Goal: Task Accomplishment & Management: Manage account settings

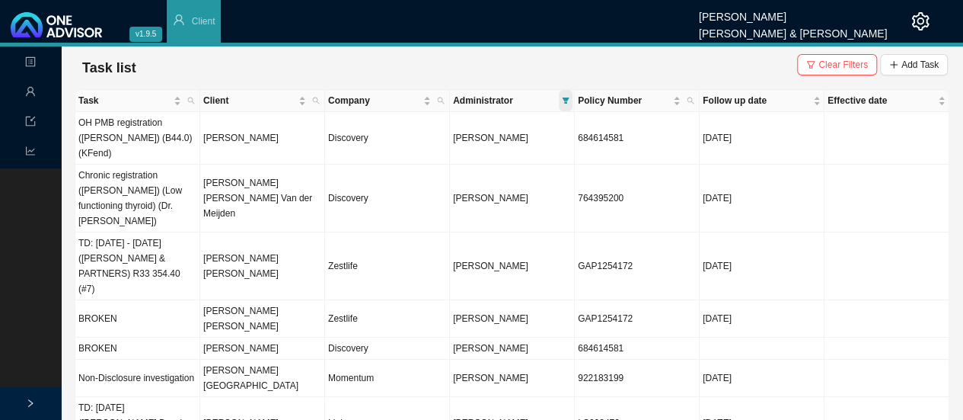
click at [566, 102] on icon "filter" at bounding box center [566, 100] width 7 height 6
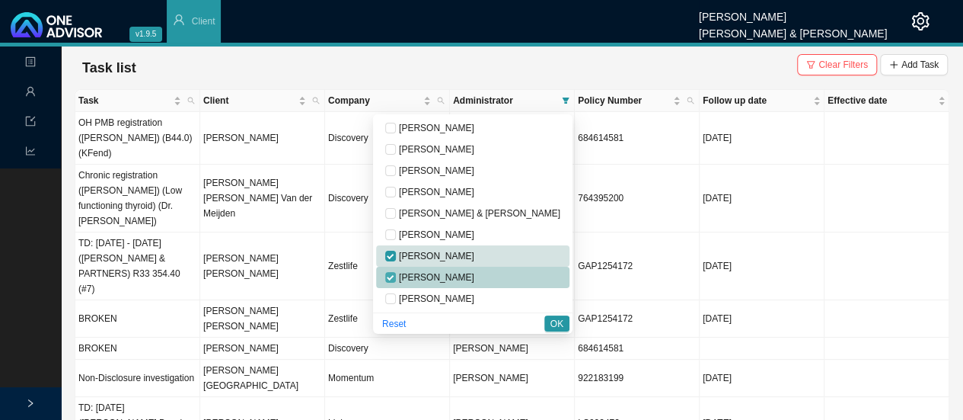
click at [396, 276] on input "checkbox" at bounding box center [390, 277] width 11 height 11
checkbox input "false"
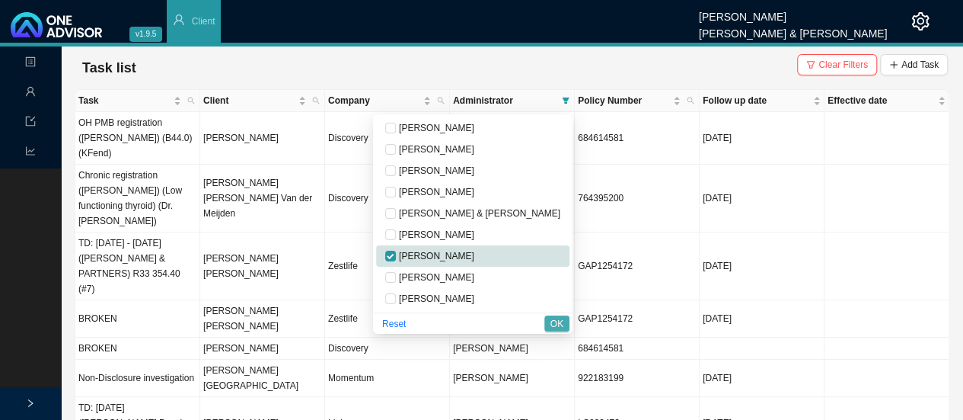
click at [560, 328] on span "OK" at bounding box center [556, 323] width 13 height 15
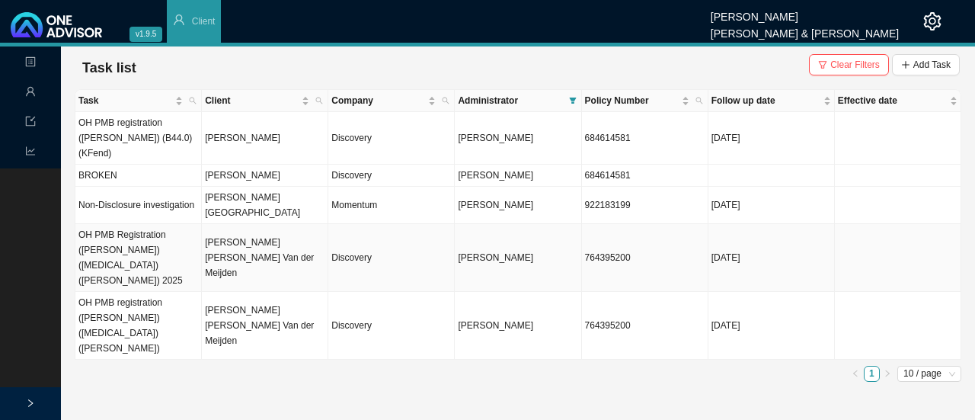
click at [252, 226] on td "[PERSON_NAME] [PERSON_NAME] Van der Meijden" at bounding box center [265, 258] width 126 height 68
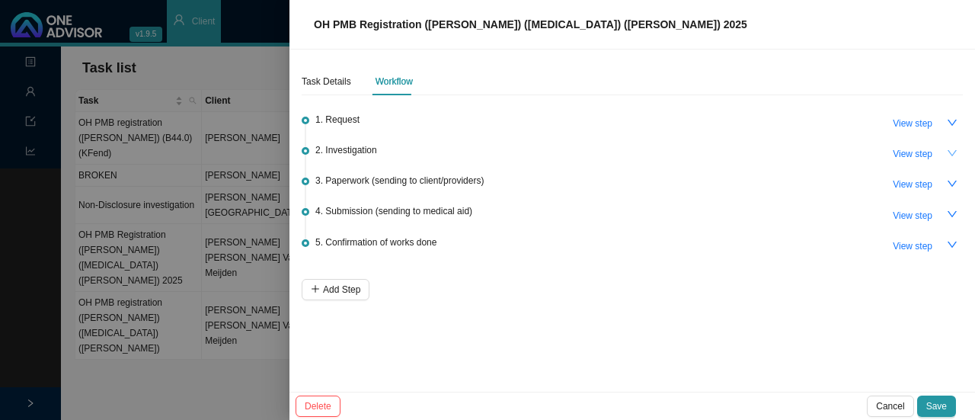
click at [947, 153] on icon "down" at bounding box center [951, 153] width 11 height 11
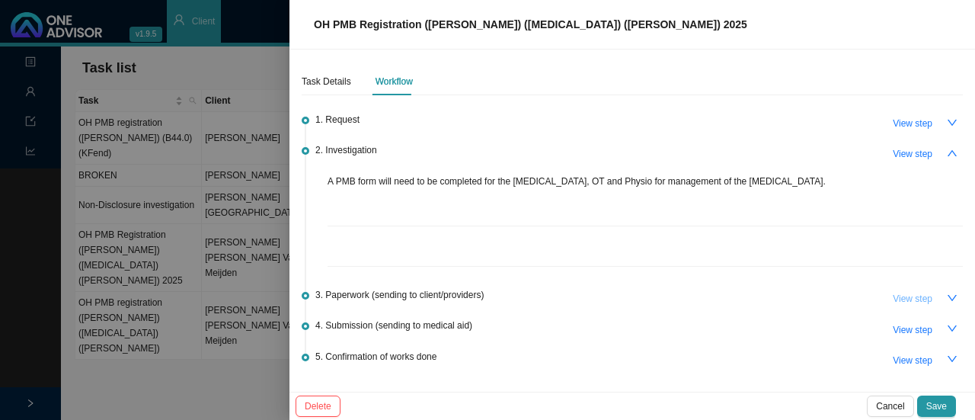
click at [898, 293] on span "View step" at bounding box center [912, 298] width 40 height 15
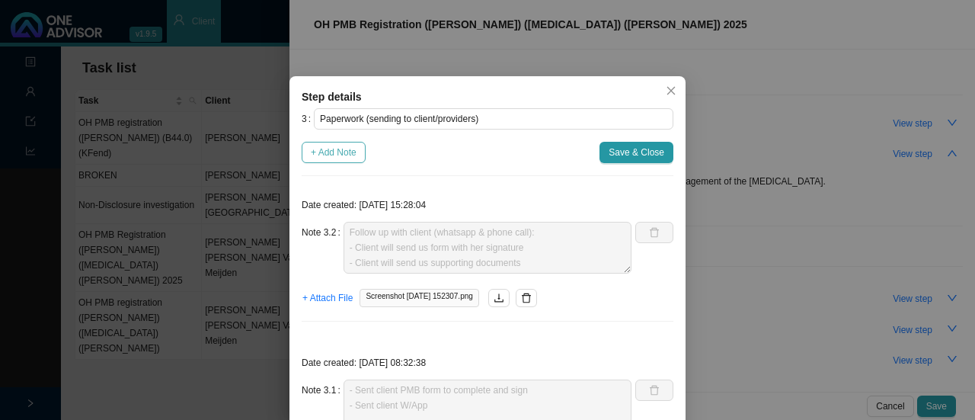
click at [318, 145] on span "+ Add Note" at bounding box center [334, 152] width 46 height 15
type textarea "Follow up with client (whatsapp & phone call): - Client will send us form with …"
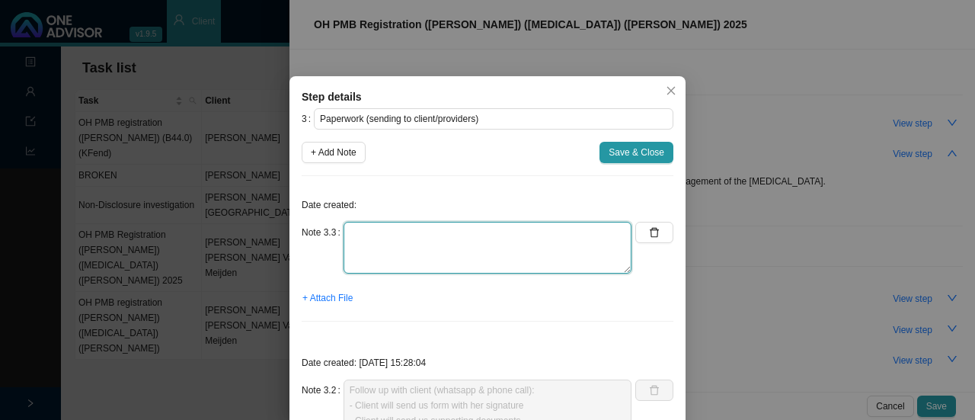
click at [364, 251] on textarea at bounding box center [487, 248] width 288 height 52
type textarea "c"
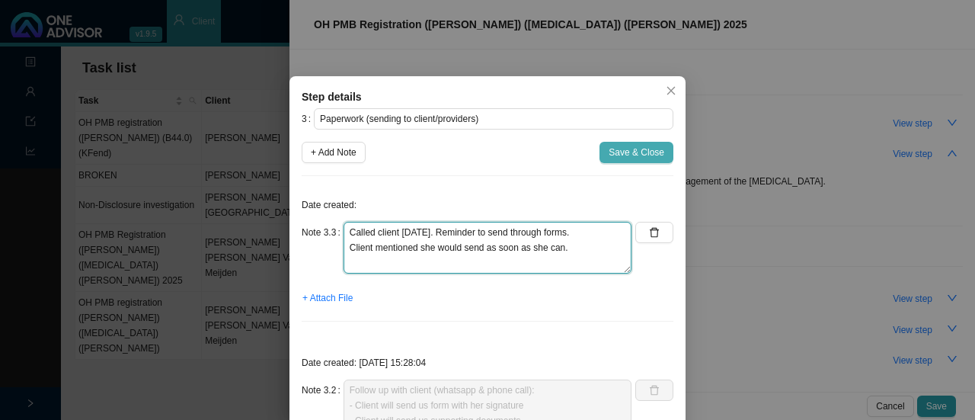
type textarea "Called client [DATE]. Reminder to send through forms. Client mentioned she woul…"
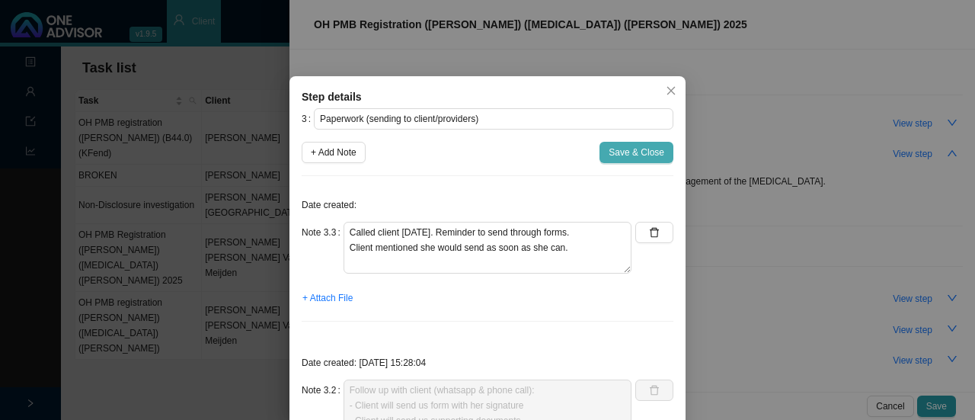
click at [621, 156] on span "Save & Close" at bounding box center [636, 152] width 56 height 15
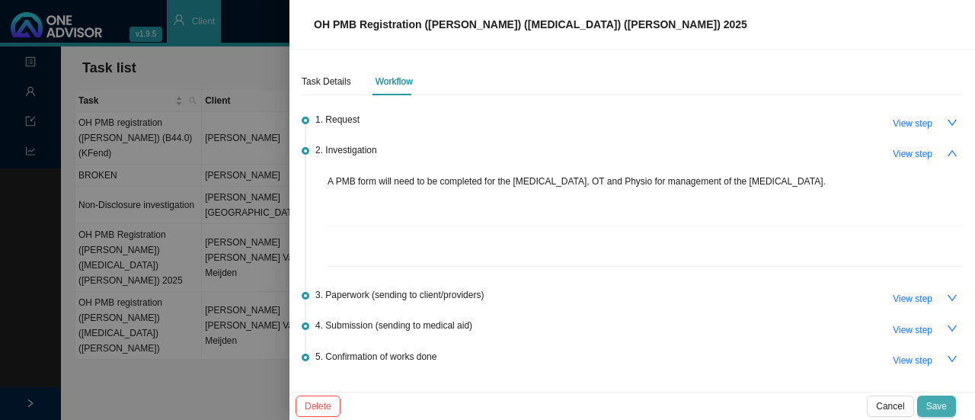
click at [937, 408] on span "Save" at bounding box center [936, 405] width 21 height 15
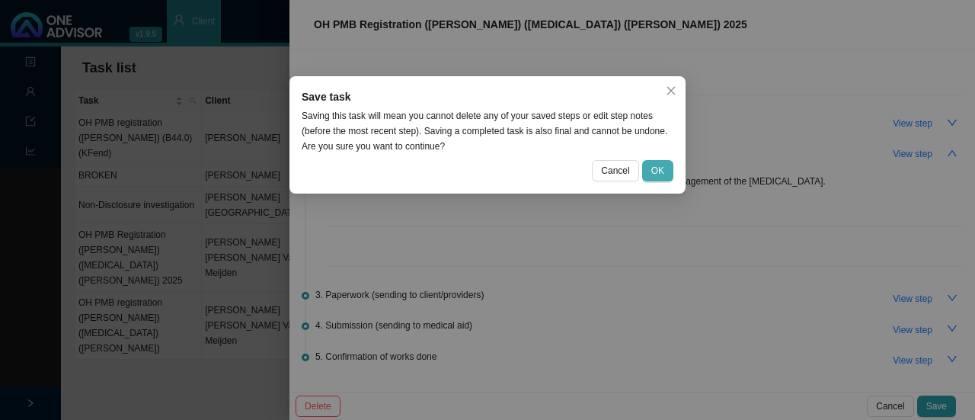
click at [660, 172] on span "OK" at bounding box center [657, 170] width 13 height 15
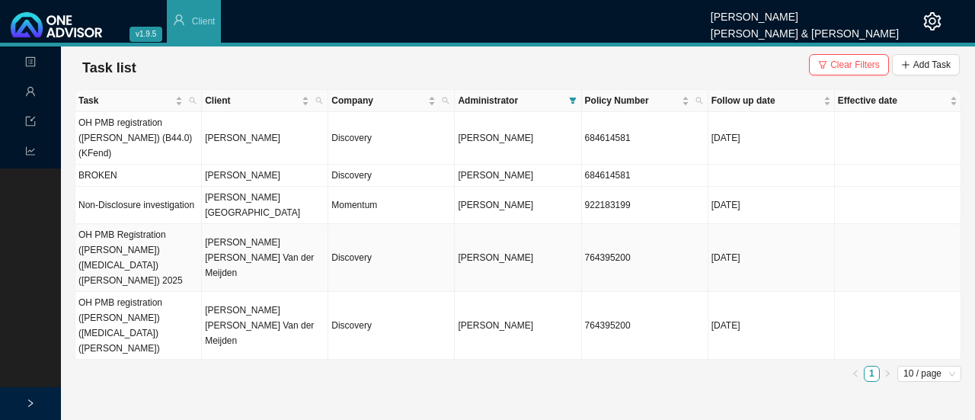
click at [283, 229] on td "[PERSON_NAME] [PERSON_NAME] Van der Meijden" at bounding box center [265, 258] width 126 height 68
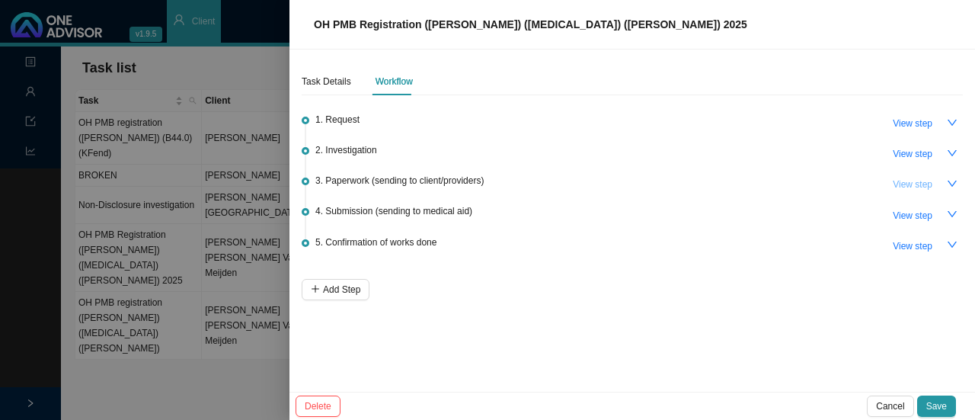
click at [900, 184] on span "View step" at bounding box center [912, 184] width 40 height 15
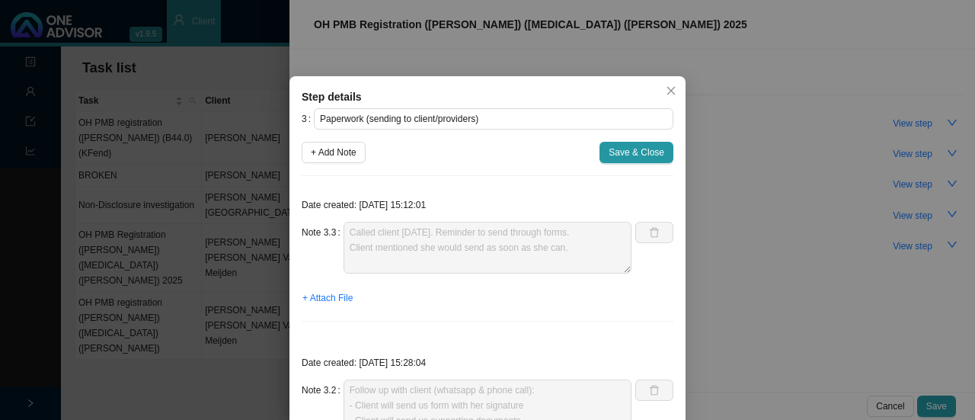
click at [321, 219] on div "Date created: [DATE] 15:12:01 Note 3.3 Called client [DATE]. Reminder to send t…" at bounding box center [488, 260] width 372 height 145
click at [640, 151] on span "Save & Close" at bounding box center [636, 152] width 56 height 15
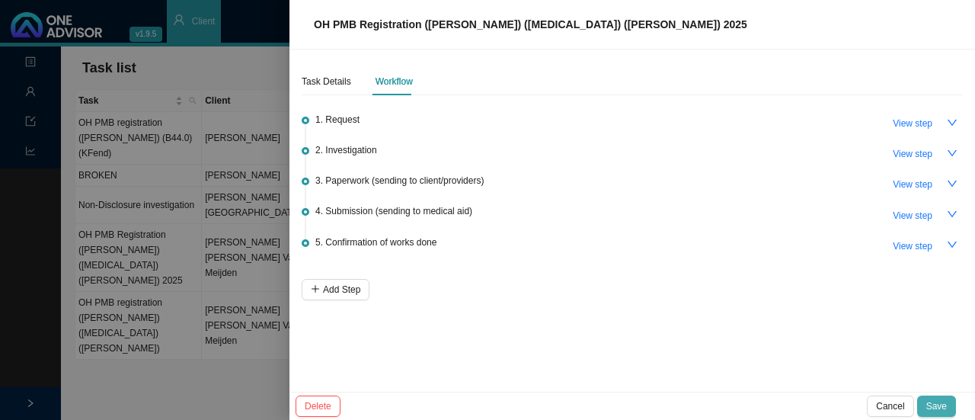
click at [945, 409] on span "Save" at bounding box center [936, 405] width 21 height 15
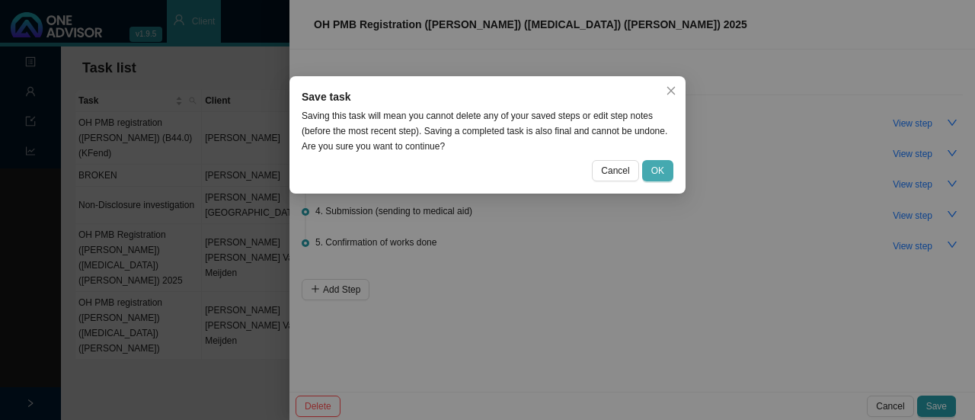
click at [662, 177] on span "OK" at bounding box center [657, 170] width 13 height 15
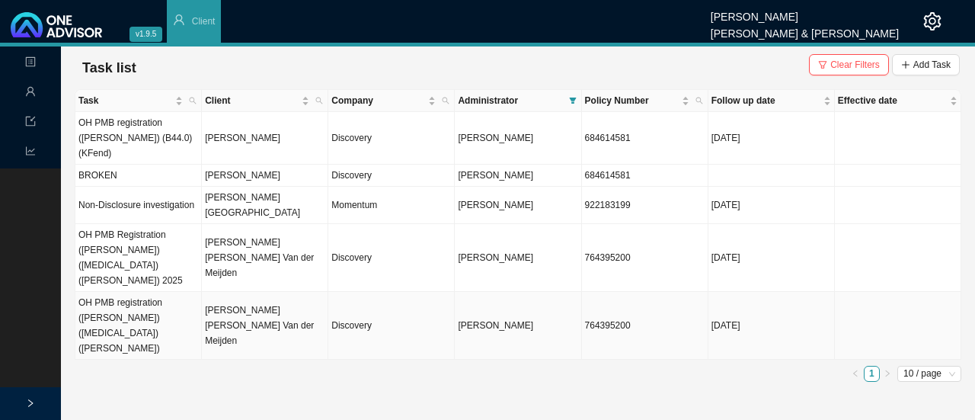
click at [263, 292] on td "[PERSON_NAME] [PERSON_NAME] Van der Meijden" at bounding box center [265, 326] width 126 height 68
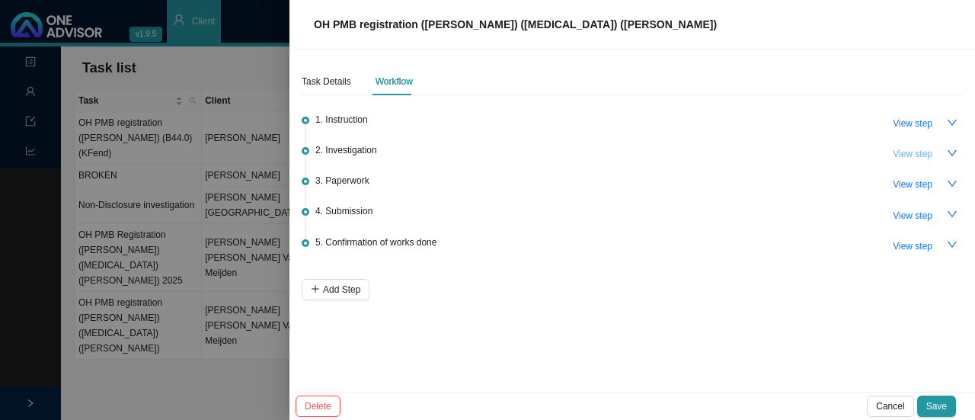
click at [906, 155] on span "View step" at bounding box center [912, 153] width 40 height 15
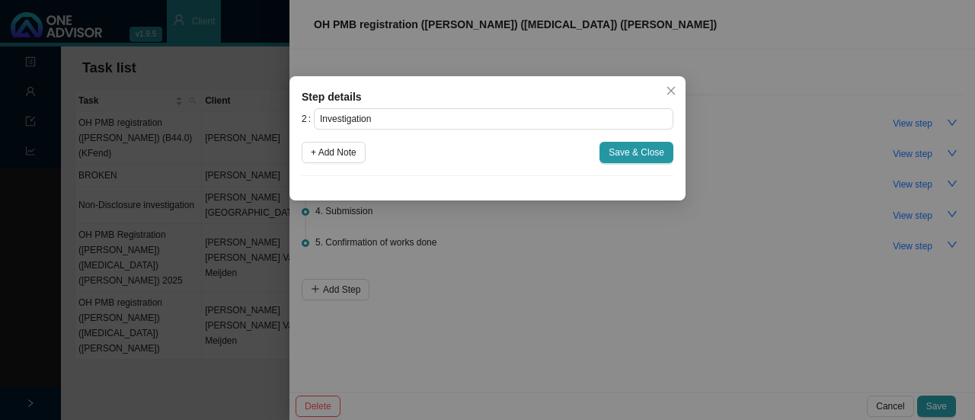
click at [675, 92] on icon "close" at bounding box center [670, 90] width 11 height 11
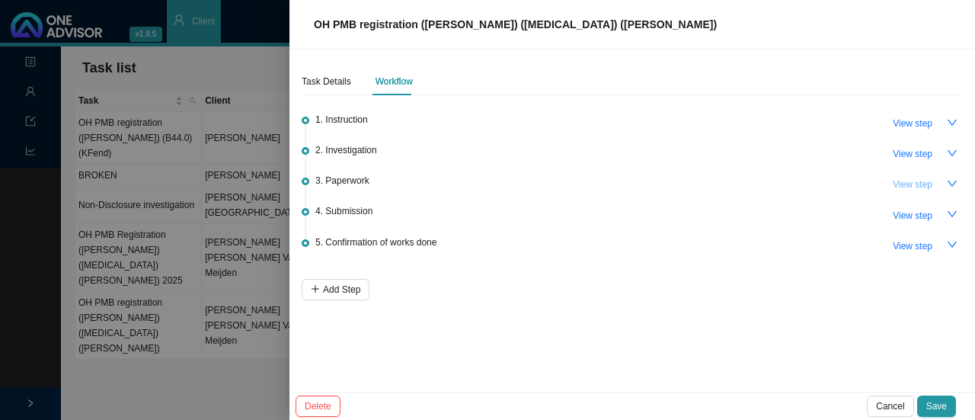
click at [920, 183] on span "View step" at bounding box center [912, 184] width 40 height 15
type input "Paperwork"
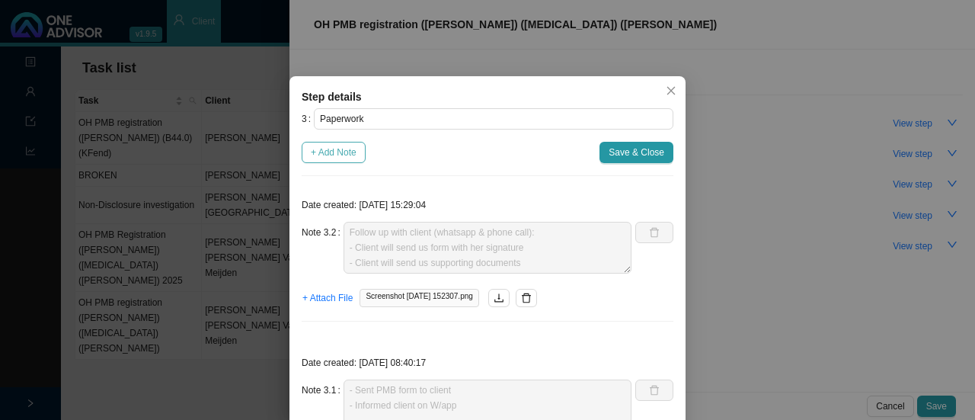
drag, startPoint x: 336, startPoint y: 153, endPoint x: 359, endPoint y: 148, distance: 24.0
click at [335, 152] on span "+ Add Note" at bounding box center [334, 152] width 46 height 15
type textarea "Follow up with client (whatsapp & phone call): - Client will send us form with …"
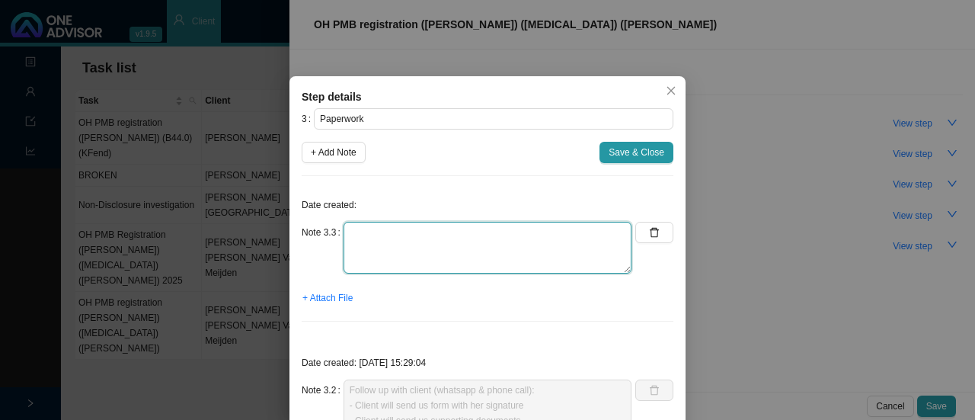
click at [404, 235] on textarea at bounding box center [487, 248] width 288 height 52
paste textarea "Called client [DATE]. Reminder to send through forms. Client mentioned she woul…"
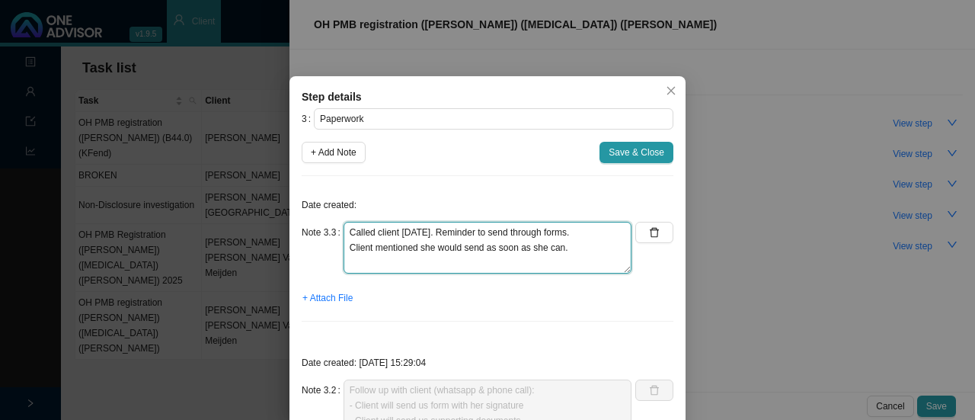
drag, startPoint x: 344, startPoint y: 233, endPoint x: 362, endPoint y: 227, distance: 19.3
click at [344, 232] on textarea "Called client [DATE]. Reminder to send through forms. Client mentioned she woul…" at bounding box center [487, 248] width 288 height 52
click at [343, 250] on textarea "- Called client [DATE]. Reminder to send through forms. Client mentioned she wo…" at bounding box center [487, 248] width 288 height 52
type textarea "- Called client [DATE]. Reminder to send through forms. - Client mentioned she …"
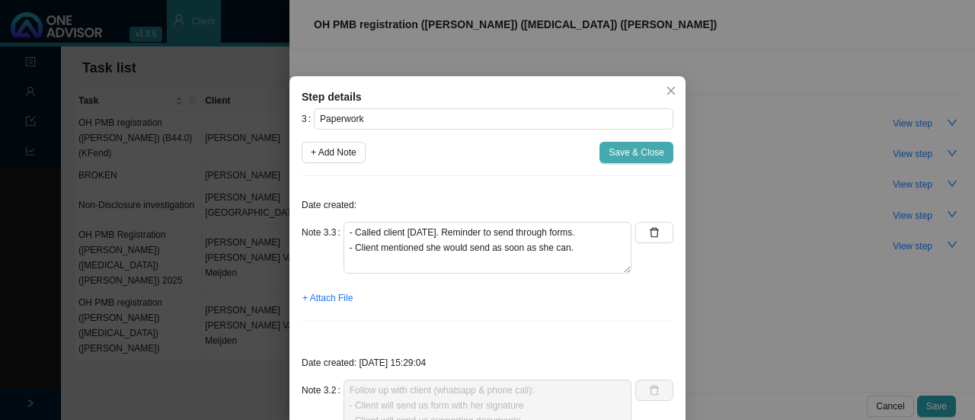
click at [622, 153] on span "Save & Close" at bounding box center [636, 152] width 56 height 15
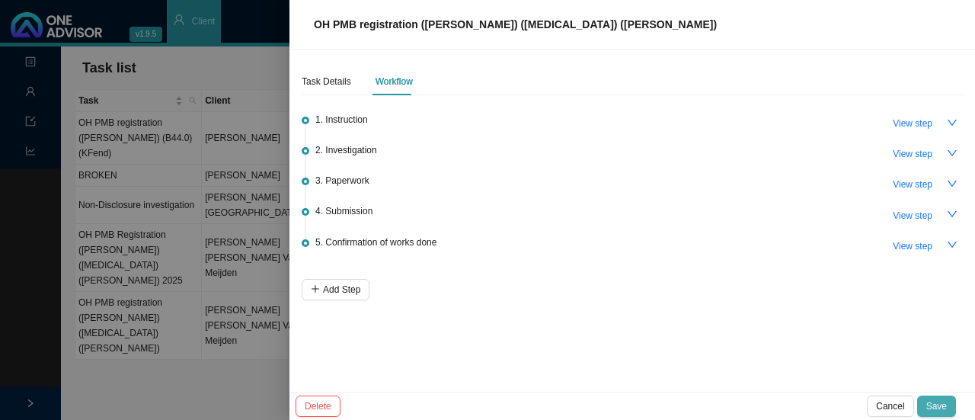
click at [937, 410] on span "Save" at bounding box center [936, 405] width 21 height 15
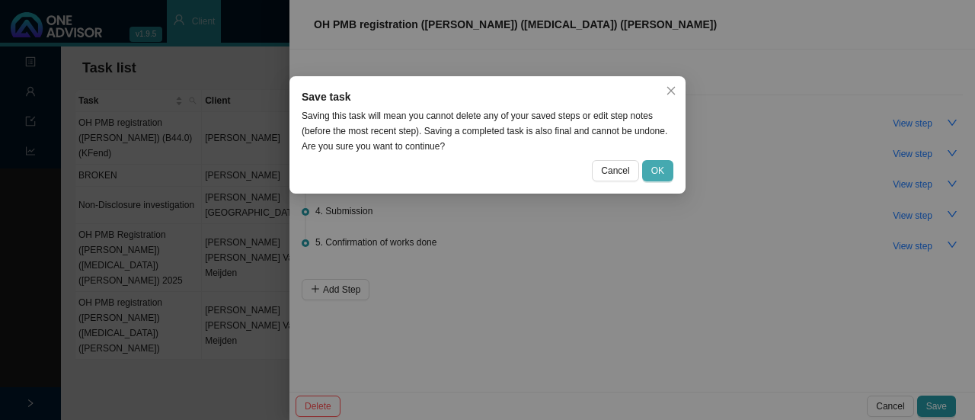
click at [662, 173] on span "OK" at bounding box center [657, 170] width 13 height 15
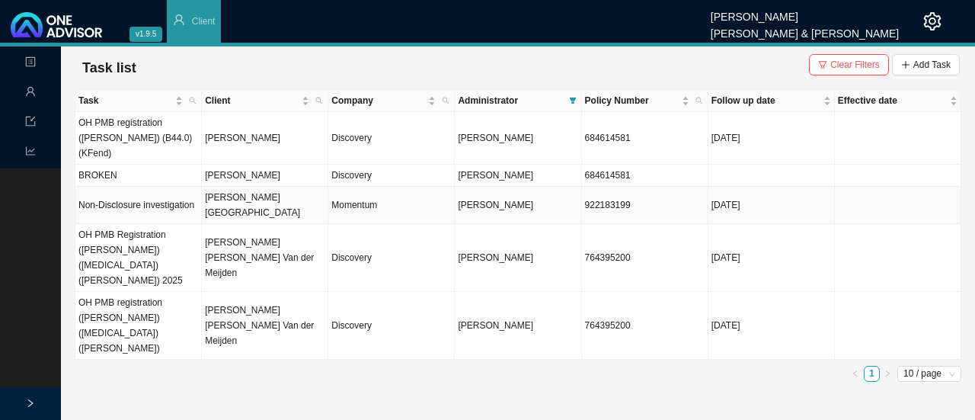
click at [461, 199] on span "[PERSON_NAME]" at bounding box center [495, 204] width 75 height 11
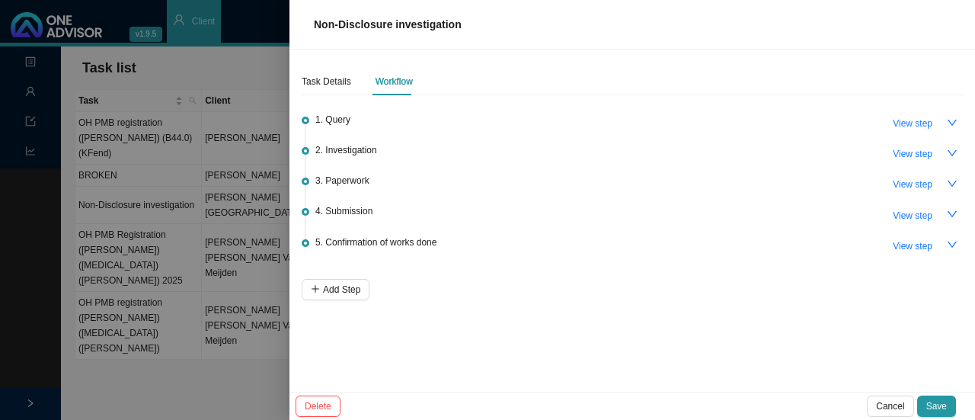
click at [361, 118] on div "1. Query View step" at bounding box center [638, 122] width 647 height 23
click at [910, 121] on span "View step" at bounding box center [912, 123] width 40 height 15
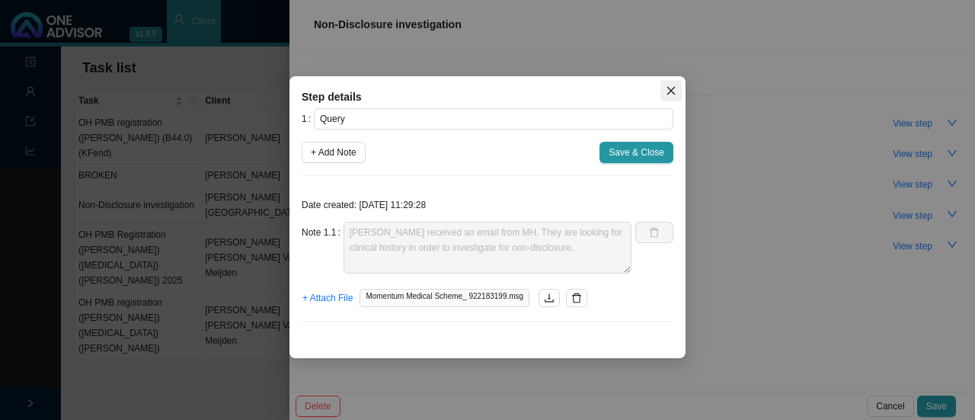
click at [670, 91] on icon "close" at bounding box center [671, 91] width 8 height 8
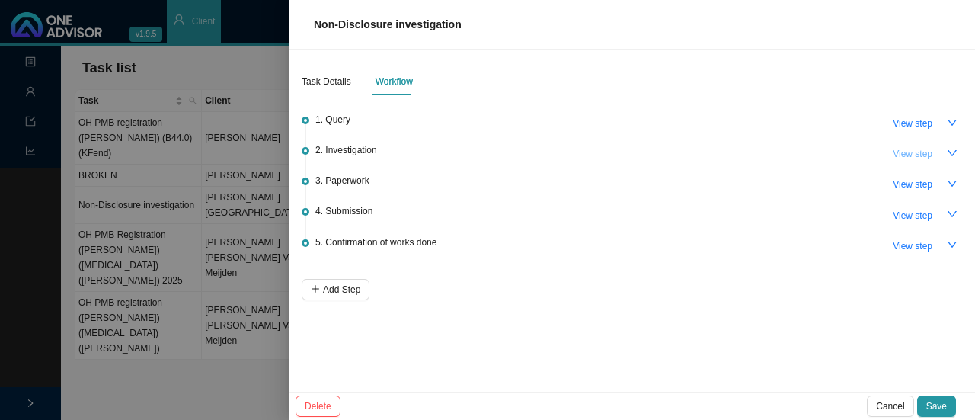
click at [910, 155] on span "View step" at bounding box center [912, 153] width 40 height 15
type input "Investigation"
type textarea "[PERSON_NAME] emailed [PERSON_NAME] at MH asking what type of auth the client i…"
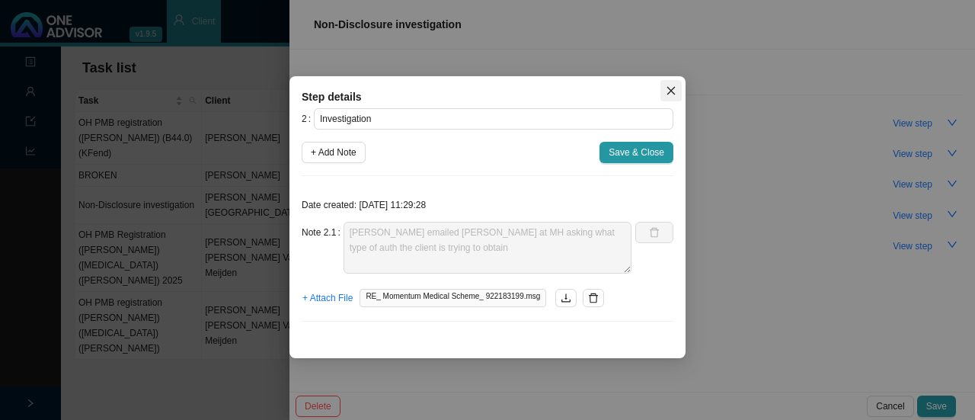
drag, startPoint x: 665, startPoint y: 88, endPoint x: 888, endPoint y: 122, distance: 225.6
click at [667, 88] on span "Close" at bounding box center [670, 90] width 21 height 11
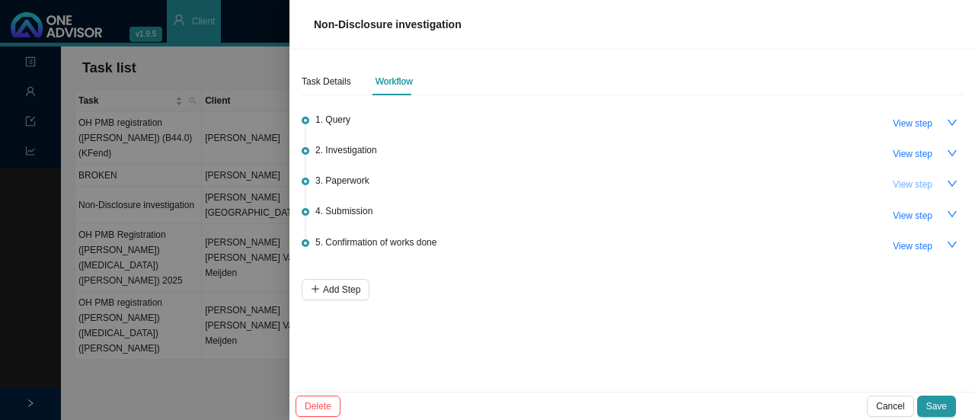
click at [905, 185] on span "View step" at bounding box center [912, 184] width 40 height 15
type input "Paperwork"
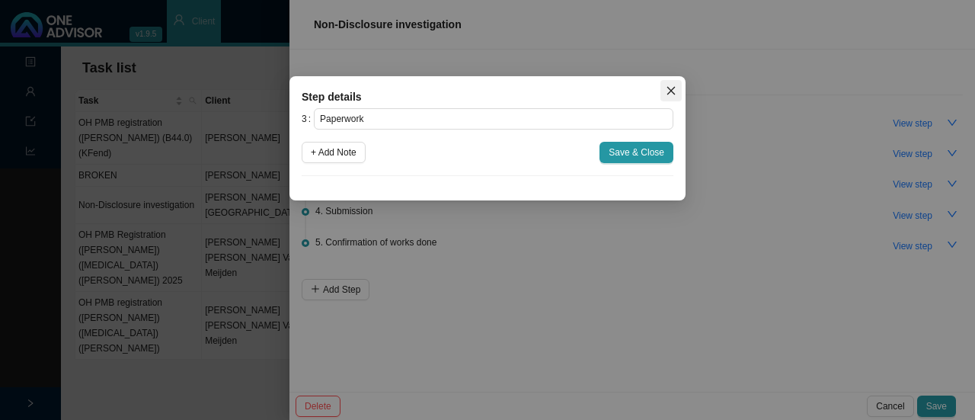
click at [671, 88] on icon "close" at bounding box center [670, 90] width 11 height 11
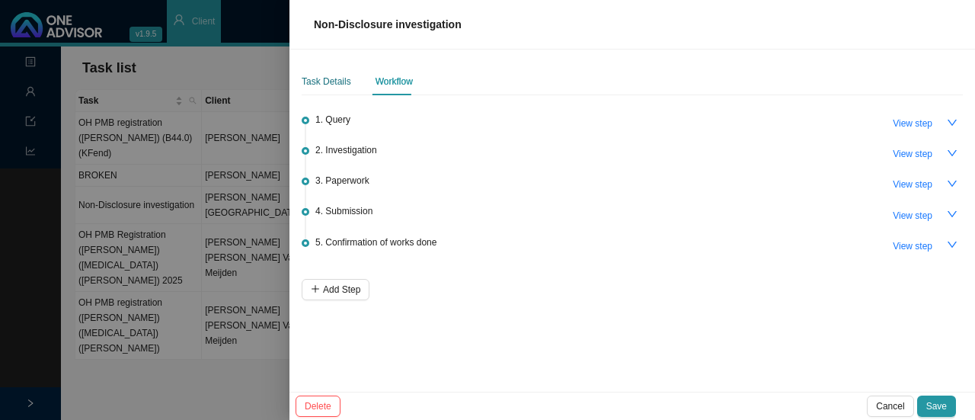
click at [329, 74] on div "Task Details" at bounding box center [326, 81] width 49 height 15
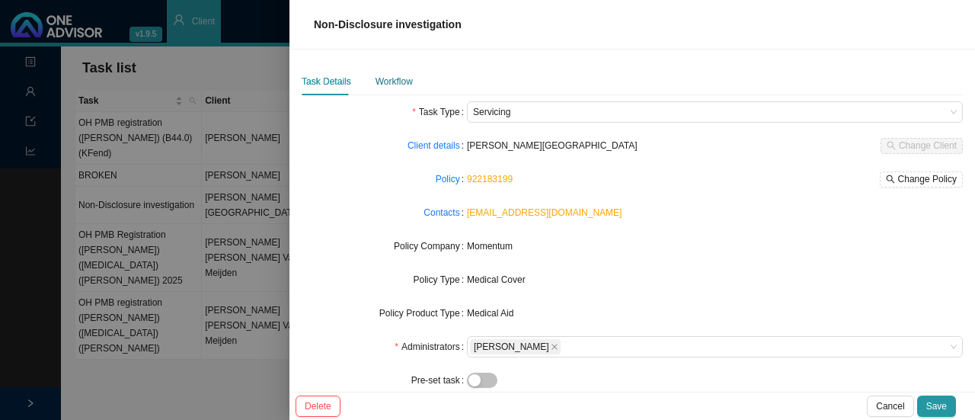
click at [394, 81] on div "Workflow" at bounding box center [393, 81] width 37 height 15
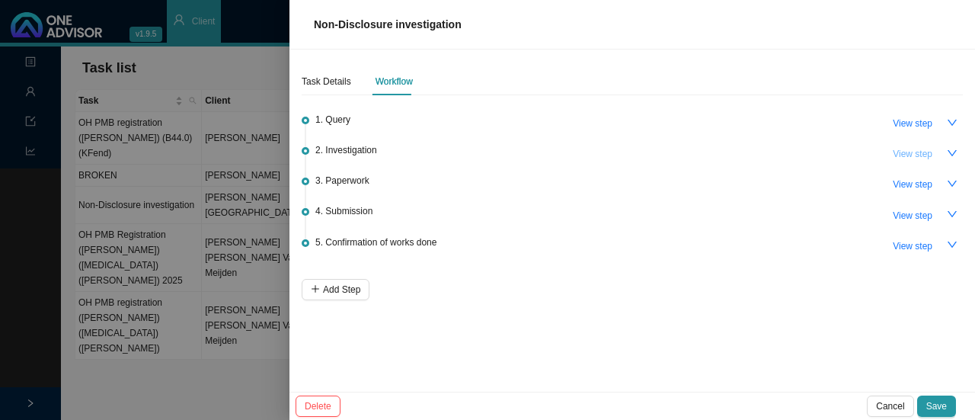
click at [923, 152] on span "View step" at bounding box center [912, 153] width 40 height 15
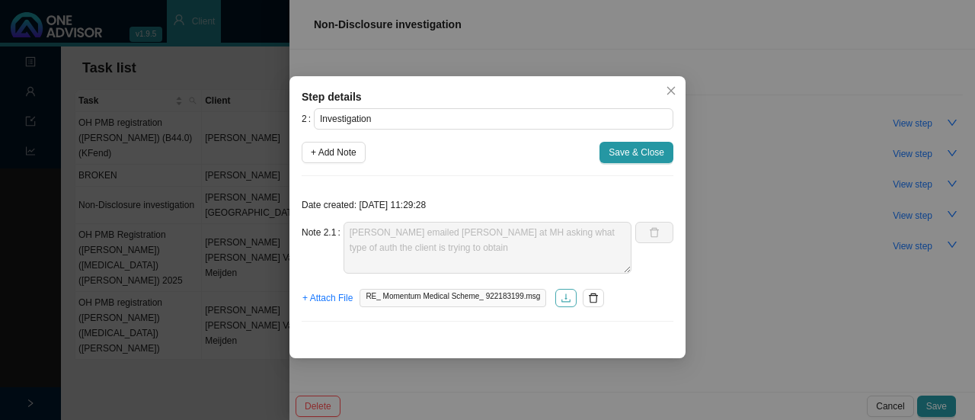
click at [560, 298] on icon "download" at bounding box center [565, 297] width 11 height 11
click at [344, 152] on span "+ Add Note" at bounding box center [334, 152] width 46 height 15
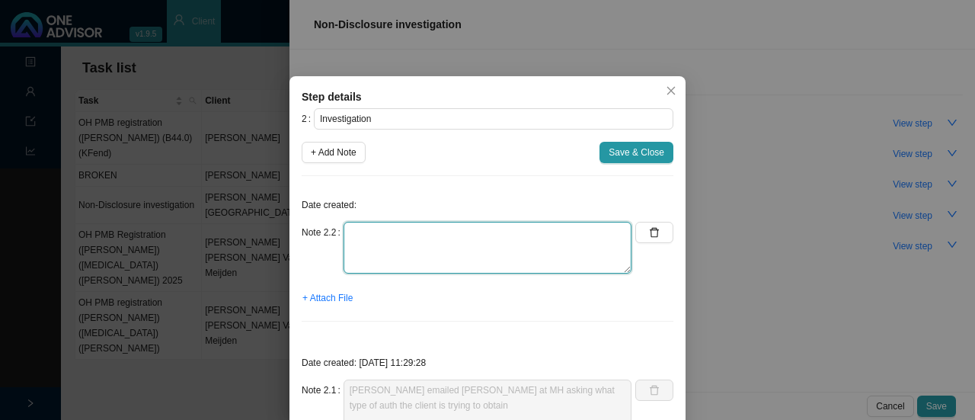
click at [352, 244] on textarea at bounding box center [487, 248] width 288 height 52
paste textarea "[PERSON_NAME], Dr [PERSON_NAME] and her GP"
drag, startPoint x: 391, startPoint y: 231, endPoint x: 407, endPoint y: 225, distance: 16.4
click at [396, 228] on textarea "[PERSON_NAME], Dr [PERSON_NAME] and her GP" at bounding box center [487, 248] width 288 height 52
click at [394, 233] on textarea "[PERSON_NAME], Dr [PERSON_NAME] and her GP" at bounding box center [487, 248] width 288 height 52
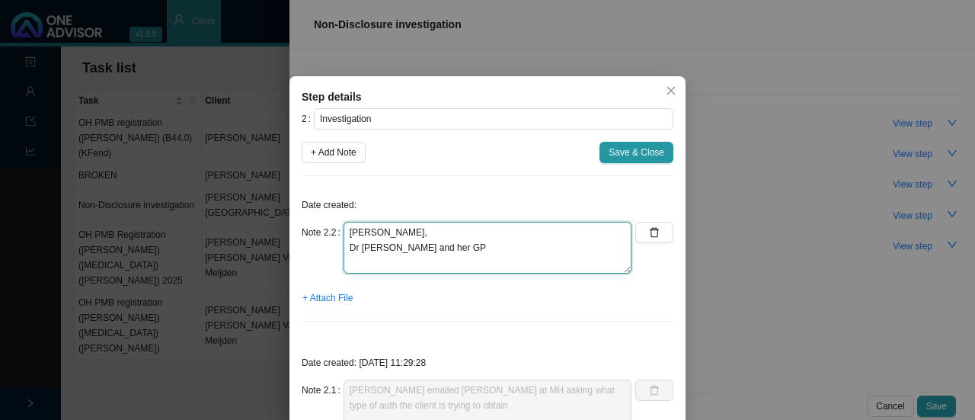
drag, startPoint x: 413, startPoint y: 249, endPoint x: 448, endPoint y: 250, distance: 35.1
click at [416, 249] on textarea "[PERSON_NAME], Dr [PERSON_NAME] and her GP" at bounding box center [487, 248] width 288 height 52
drag, startPoint x: 431, startPoint y: 250, endPoint x: 442, endPoint y: 248, distance: 11.6
click at [431, 250] on textarea "[PERSON_NAME], Dr [PERSON_NAME] and her GP" at bounding box center [487, 248] width 288 height 52
click at [401, 231] on textarea "[PERSON_NAME], Dr [PERSON_NAME] and her GP" at bounding box center [487, 248] width 288 height 52
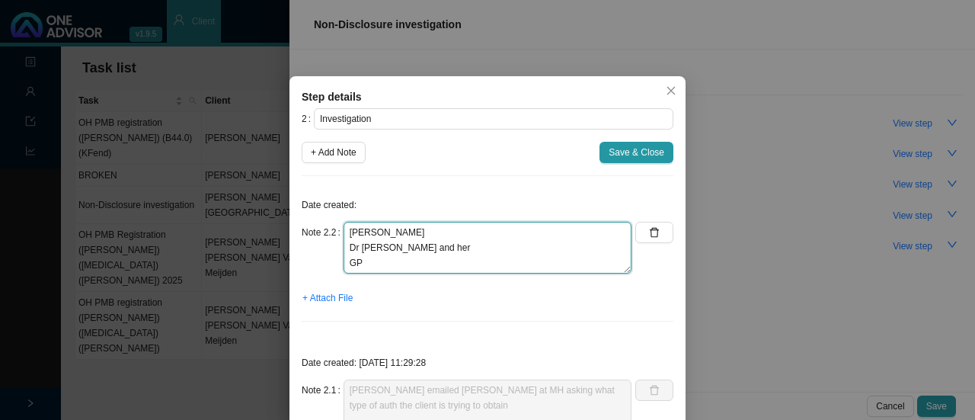
click at [437, 250] on textarea "[PERSON_NAME] Dr [PERSON_NAME] and her GP" at bounding box center [487, 248] width 288 height 52
drag, startPoint x: 409, startPoint y: 238, endPoint x: 448, endPoint y: 225, distance: 41.7
click at [416, 235] on textarea "[PERSON_NAME] Dr [PERSON_NAME]" at bounding box center [487, 248] width 288 height 52
click at [407, 235] on textarea "[PERSON_NAME] - Dr [PERSON_NAME]" at bounding box center [487, 248] width 288 height 52
click at [344, 229] on textarea "[PERSON_NAME] - 0333432270 Dr [PERSON_NAME]" at bounding box center [487, 248] width 288 height 52
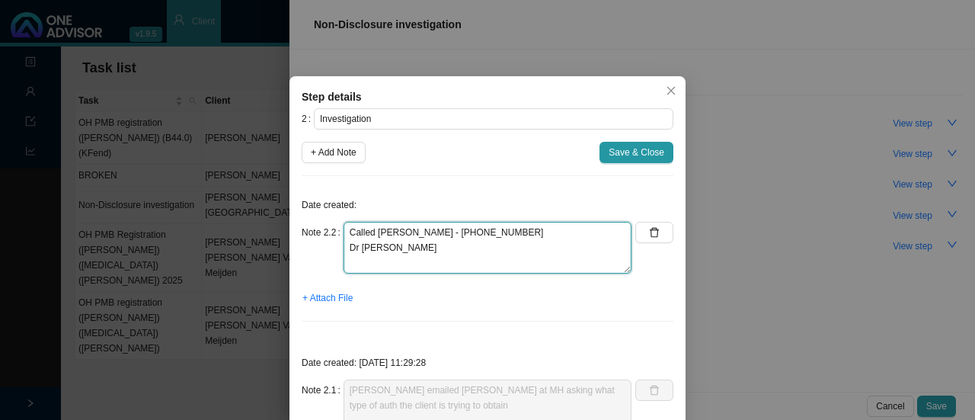
click at [486, 235] on textarea "Called [PERSON_NAME] - [PHONE_NUMBER] Dr [PERSON_NAME]" at bounding box center [487, 248] width 288 height 52
click at [426, 243] on textarea "Called [PERSON_NAME] - [PHONE_NUMBER] // Ref: [PERSON_NAME] sent to MH // ref. …" at bounding box center [487, 248] width 288 height 52
click at [516, 242] on textarea "Called [PERSON_NAME] - [PHONE_NUMBER] // Ref: [PERSON_NAME] sent to MH // Ref. …" at bounding box center [487, 248] width 288 height 52
click at [550, 244] on textarea "Called [PERSON_NAME] - [PHONE_NUMBER] // Ref: [PERSON_NAME] sent to MH // Ref. …" at bounding box center [487, 248] width 288 height 52
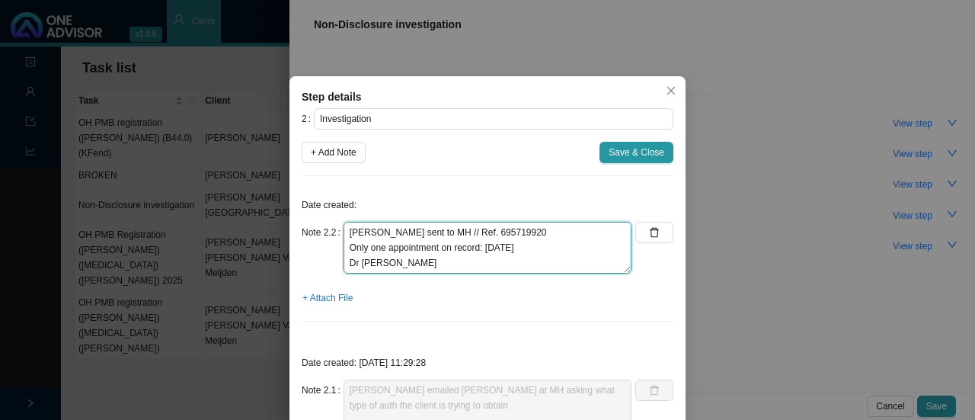
drag, startPoint x: 352, startPoint y: 257, endPoint x: 345, endPoint y: 250, distance: 9.7
click at [345, 250] on textarea "Called [PERSON_NAME] - [PHONE_NUMBER] // Ref: [PERSON_NAME] sent to MH // Ref. …" at bounding box center [487, 248] width 288 height 52
drag, startPoint x: 423, startPoint y: 248, endPoint x: 439, endPoint y: 244, distance: 15.7
click at [423, 248] on textarea "Called [PERSON_NAME] - [PHONE_NUMBER] // Ref: [PERSON_NAME] sent to MH // Ref. …" at bounding box center [487, 248] width 288 height 52
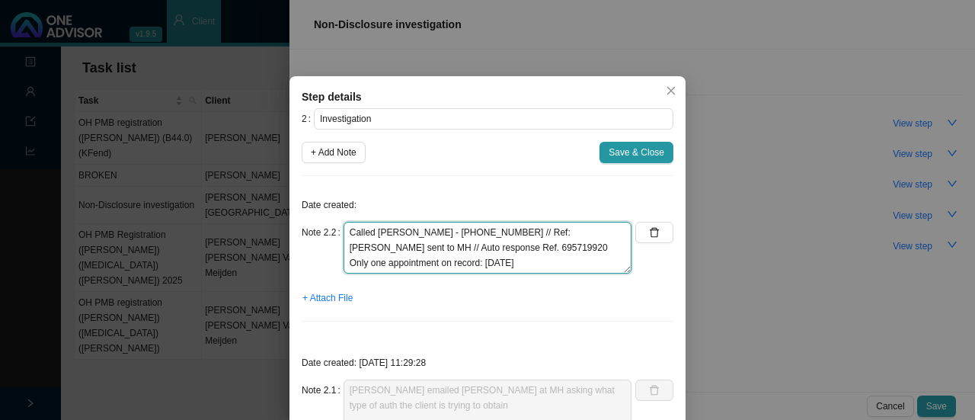
drag, startPoint x: 488, startPoint y: 246, endPoint x: 499, endPoint y: 246, distance: 11.4
click at [490, 246] on textarea "Called [PERSON_NAME] - [PHONE_NUMBER] // Ref: [PERSON_NAME] sent to MH // Auto …" at bounding box center [487, 248] width 288 height 52
click at [557, 257] on textarea "Called [PERSON_NAME] - [PHONE_NUMBER] // Ref: [PERSON_NAME] sent to MH // Auto …" at bounding box center [487, 248] width 288 height 52
drag, startPoint x: 495, startPoint y: 249, endPoint x: 511, endPoint y: 244, distance: 16.6
click at [496, 248] on textarea "Called [PERSON_NAME] - [PHONE_NUMBER] // Ref: [PERSON_NAME] sent to MH // Auto …" at bounding box center [487, 248] width 288 height 52
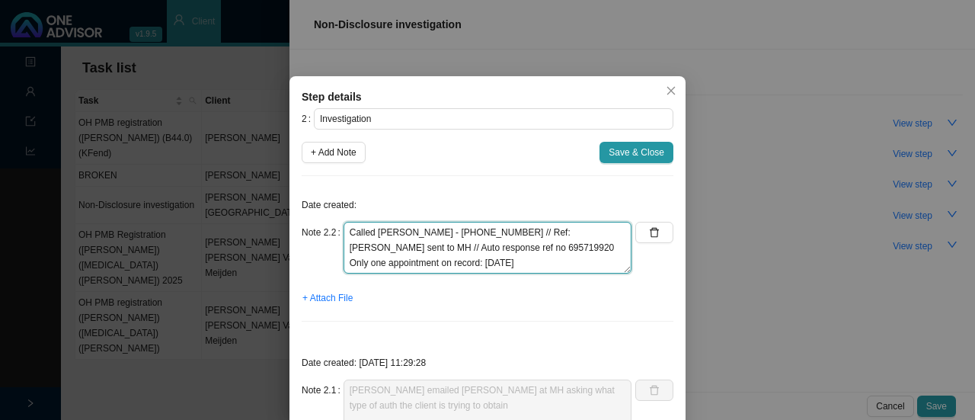
click at [538, 262] on textarea "Called [PERSON_NAME] - [PHONE_NUMBER] // Ref: [PERSON_NAME] sent to MH // Auto …" at bounding box center [487, 248] width 288 height 52
type textarea "Called [PERSON_NAME] - [PHONE_NUMBER] // Ref: [PERSON_NAME] sent to MH // Auto …"
click at [555, 235] on textarea "Called [PERSON_NAME] - [PHONE_NUMBER] // Ref: [PERSON_NAME] sent to MH // Auto …" at bounding box center [487, 248] width 288 height 52
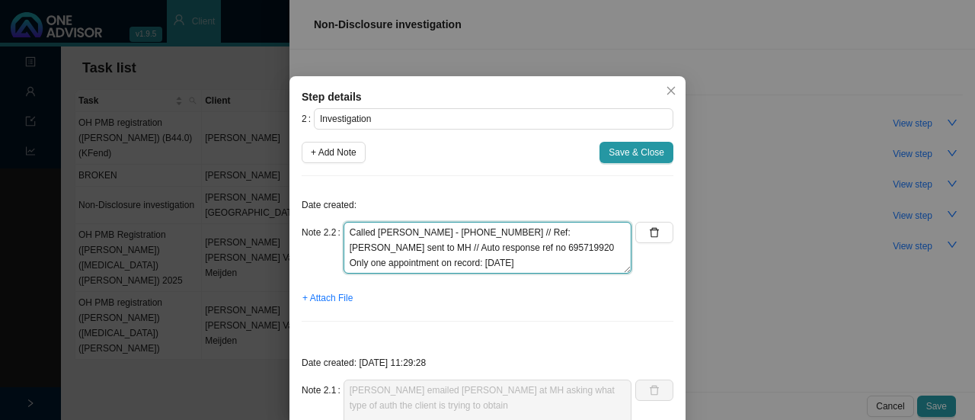
click at [560, 259] on textarea "Called [PERSON_NAME] - [PHONE_NUMBER] // Ref: [PERSON_NAME] sent to MH // Auto …" at bounding box center [487, 248] width 288 height 52
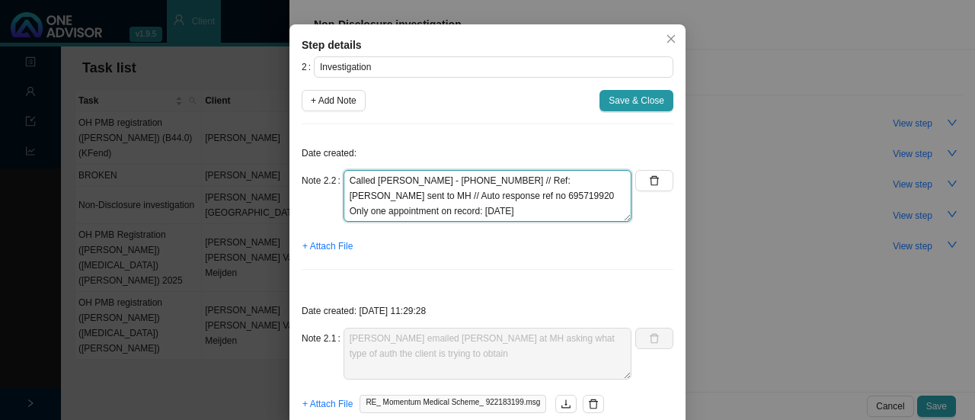
scroll to position [76, 0]
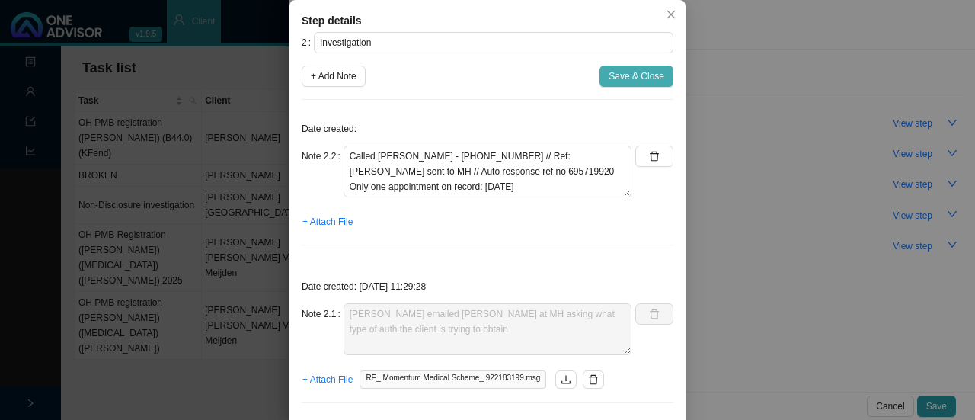
click at [615, 78] on span "Save & Close" at bounding box center [636, 76] width 56 height 15
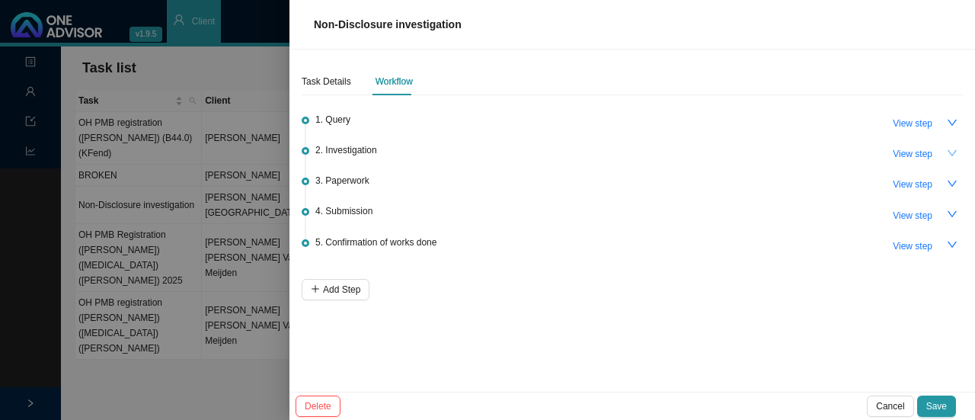
click at [952, 149] on icon "down" at bounding box center [951, 153] width 11 height 11
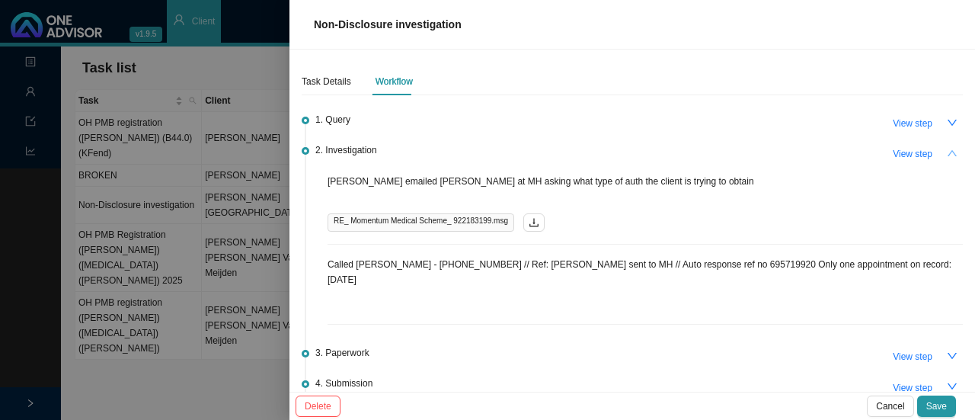
click at [946, 148] on icon "up" at bounding box center [951, 153] width 11 height 11
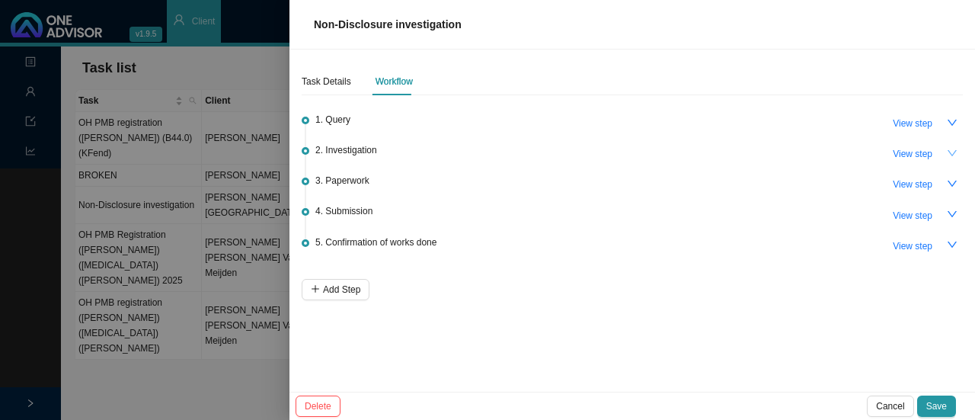
click at [955, 154] on icon "down" at bounding box center [951, 153] width 11 height 11
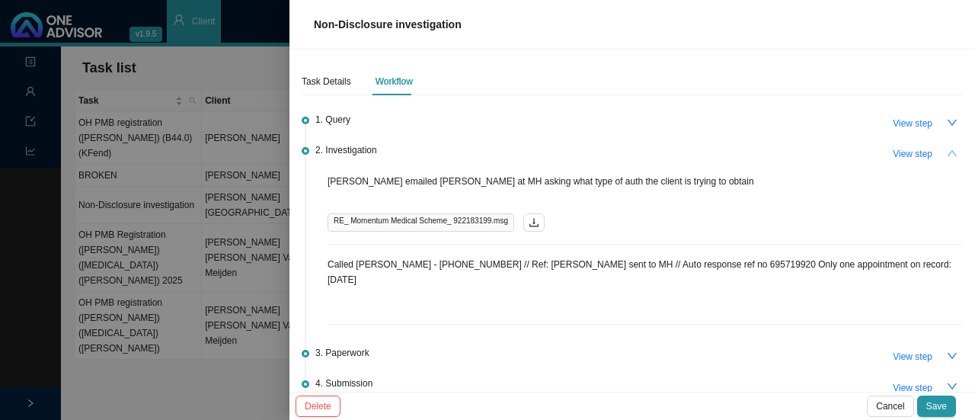
click at [946, 148] on icon "up" at bounding box center [951, 153] width 11 height 11
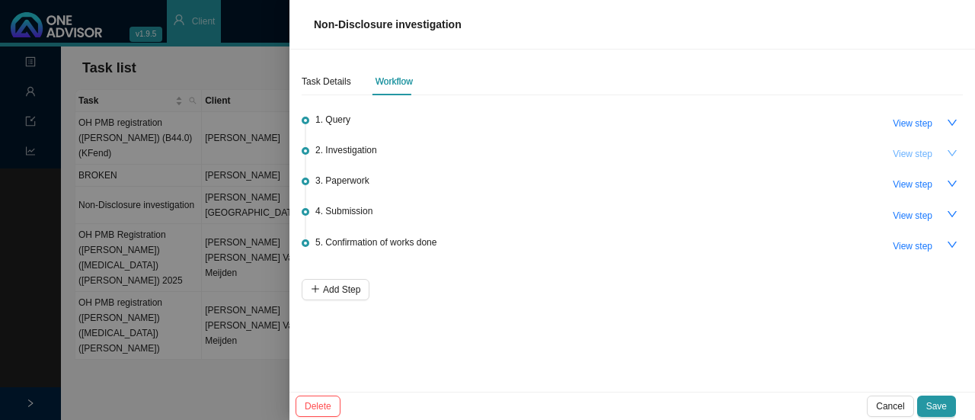
click at [930, 147] on span "View step" at bounding box center [912, 153] width 40 height 15
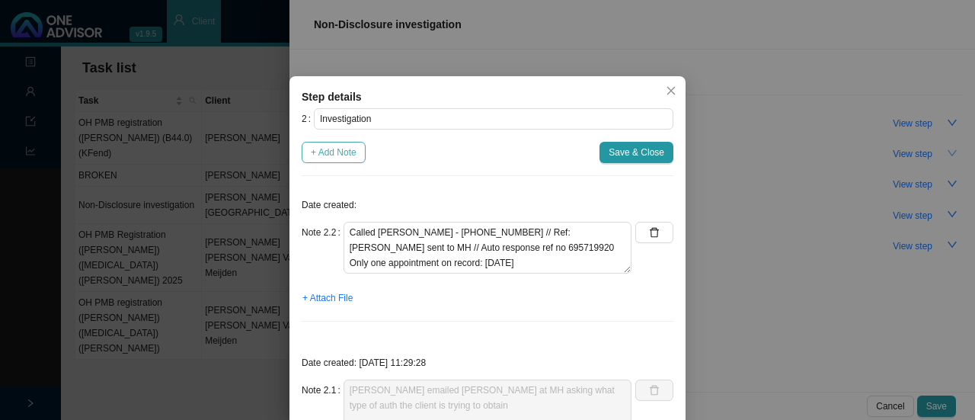
click at [332, 158] on span "+ Add Note" at bounding box center [334, 152] width 46 height 15
type textarea "Called [PERSON_NAME] - [PHONE_NUMBER] // Ref: [PERSON_NAME] sent to MH // Auto …"
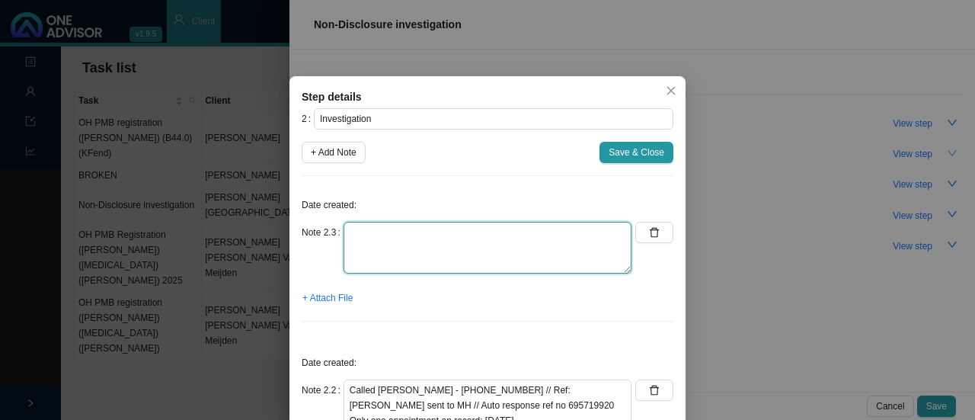
drag, startPoint x: 370, startPoint y: 241, endPoint x: 384, endPoint y: 240, distance: 14.5
click at [370, 240] on textarea at bounding box center [487, 248] width 288 height 52
paste textarea "Dr [PERSON_NAME]"
click at [410, 229] on textarea "Dr [PERSON_NAME]" at bounding box center [487, 248] width 288 height 52
drag, startPoint x: 340, startPoint y: 233, endPoint x: 354, endPoint y: 228, distance: 15.4
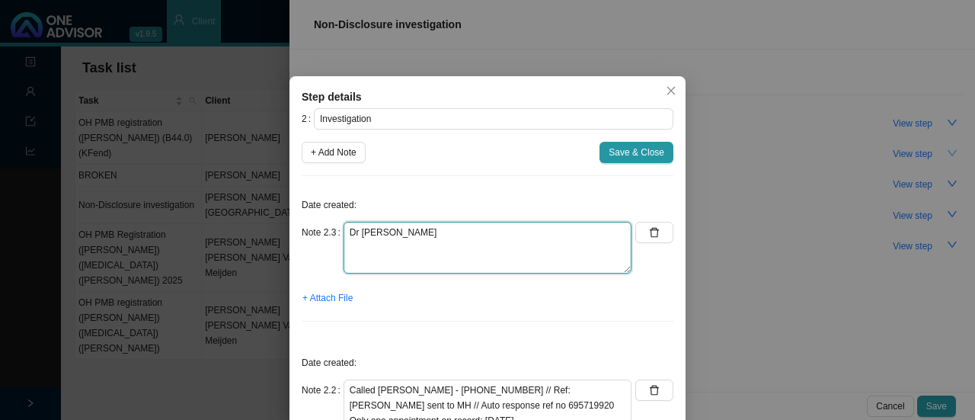
click at [343, 233] on textarea "Dr [PERSON_NAME]" at bounding box center [487, 248] width 288 height 52
click at [446, 233] on textarea "Called Dr [PERSON_NAME]" at bounding box center [487, 248] width 288 height 52
click at [508, 234] on textarea "Called Dr [PERSON_NAME] - [PHONE_NUMBER]" at bounding box center [487, 248] width 288 height 52
click at [443, 231] on textarea "Called Dr [PERSON_NAME] - [PHONE_NUMBER]" at bounding box center [487, 248] width 288 height 52
click at [458, 232] on textarea "Called Dr [PERSON_NAME] - [PHONE_NUMBER]" at bounding box center [487, 248] width 288 height 52
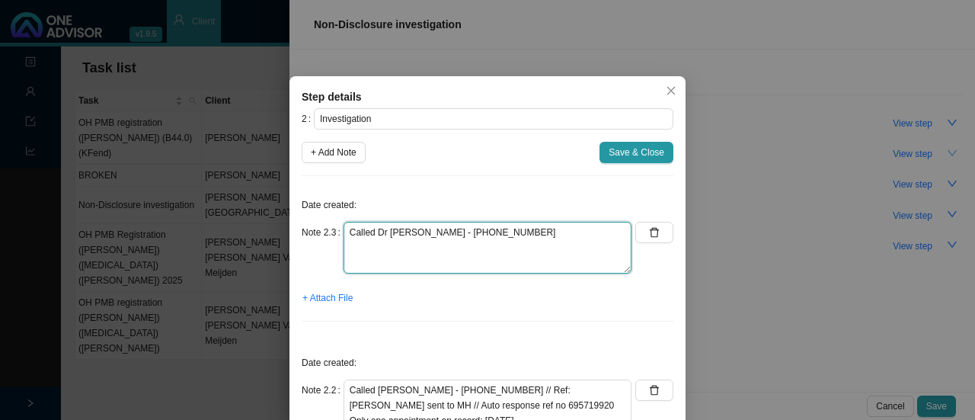
click at [483, 231] on textarea "Called Dr [PERSON_NAME] - [PHONE_NUMBER]" at bounding box center [487, 248] width 288 height 52
click at [513, 235] on textarea "Called Dr [PERSON_NAME] - [PHONE_NUMBER] //" at bounding box center [487, 248] width 288 height 52
click at [515, 237] on textarea "Called Dr [PERSON_NAME] - [PHONE_NUMBER] //" at bounding box center [487, 248] width 288 height 52
click at [431, 234] on textarea "Called Dr [PERSON_NAME] - [PHONE_NUMBER] //" at bounding box center [487, 248] width 288 height 52
drag, startPoint x: 427, startPoint y: 231, endPoint x: 446, endPoint y: 225, distance: 20.0
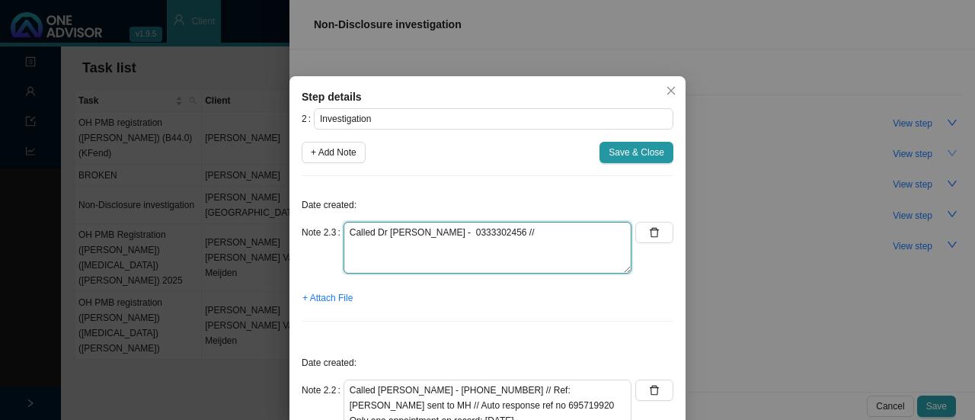
click at [427, 231] on textarea "Called Dr [PERSON_NAME] - 0333302456 //" at bounding box center [487, 248] width 288 height 52
paste textarea "Ear, Nose and Throat Surgeon"
click at [556, 231] on textarea "Called Dr [PERSON_NAME] - Ear, Nose and Throat Surgeon 0333302456 //" at bounding box center [487, 248] width 288 height 52
click at [422, 246] on textarea "Called Dr [PERSON_NAME] - Ear, Nose and Throat Surgeon 0333302456 //" at bounding box center [487, 248] width 288 height 52
click at [441, 247] on textarea "Called Dr [PERSON_NAME] - Ear, Nose and Throat Surgeon 0333302456 //" at bounding box center [487, 248] width 288 height 52
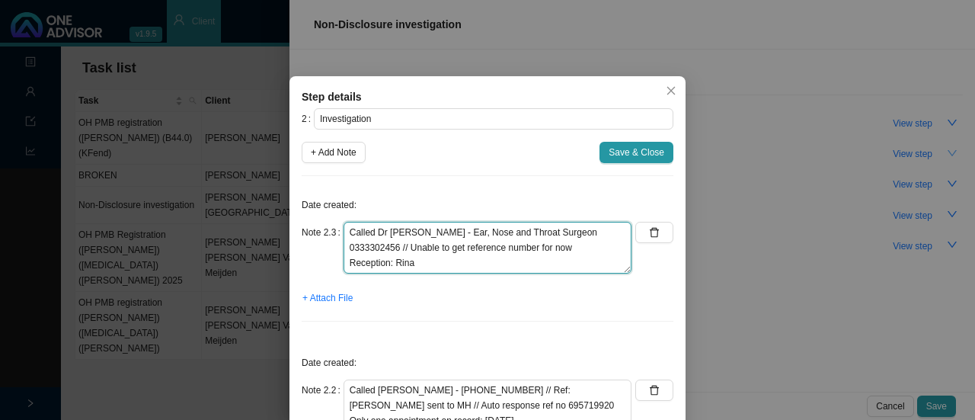
click at [589, 249] on textarea "Called Dr [PERSON_NAME] - Ear, Nose and Throat Surgeon 0333302456 // Unable to …" at bounding box center [487, 248] width 288 height 52
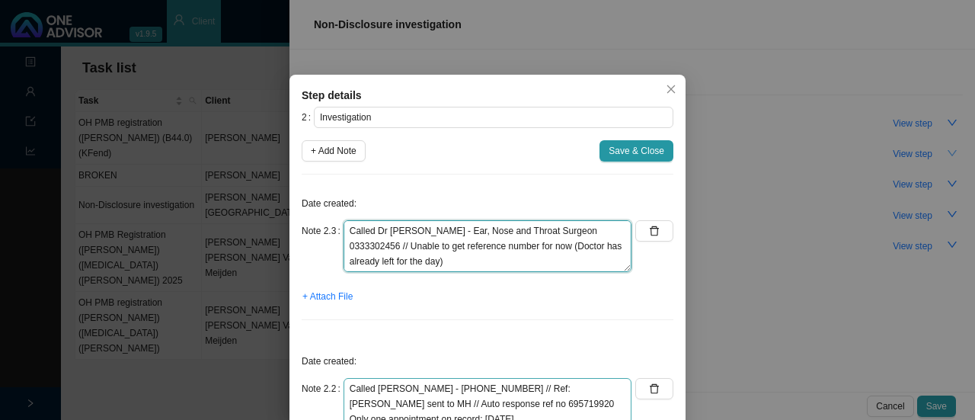
scroll to position [0, 0]
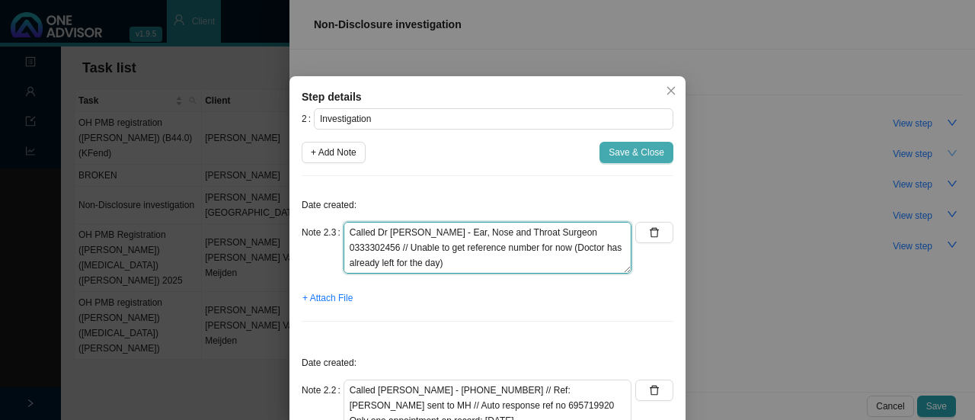
type textarea "Called Dr [PERSON_NAME] - Ear, Nose and Throat Surgeon 0333302456 // Unable to …"
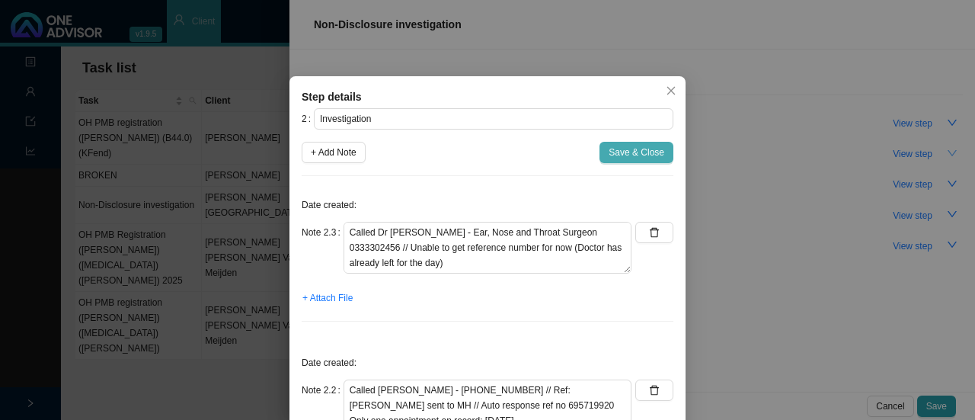
click at [629, 150] on span "Save & Close" at bounding box center [636, 152] width 56 height 15
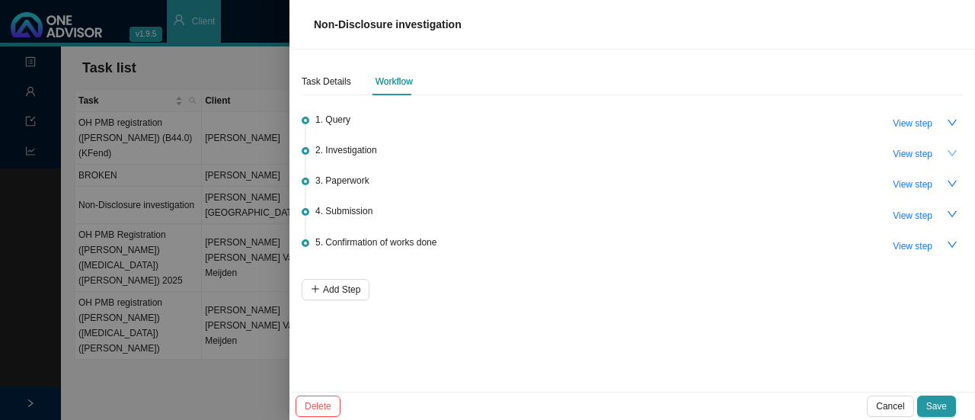
click at [950, 155] on icon "down" at bounding box center [951, 153] width 11 height 11
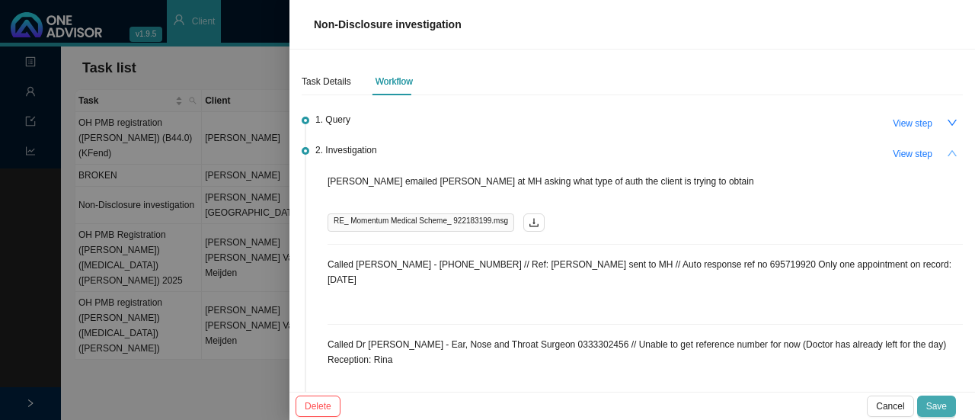
click at [930, 407] on span "Save" at bounding box center [936, 405] width 21 height 15
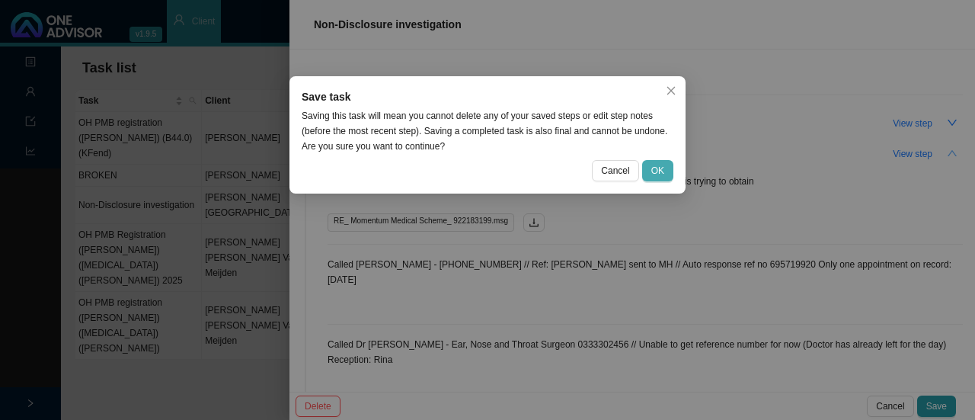
click at [658, 167] on span "OK" at bounding box center [657, 170] width 13 height 15
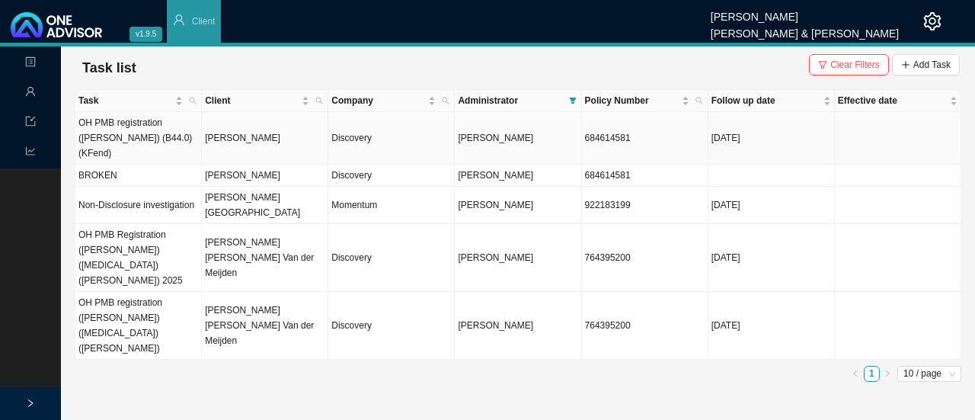
click at [139, 130] on td "OH PMB registration ([PERSON_NAME]) (B44.0) (KFend)" at bounding box center [138, 138] width 126 height 53
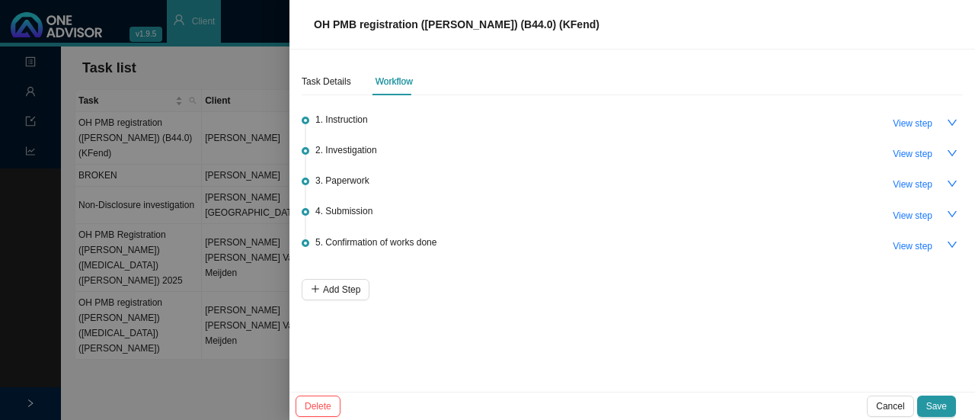
click at [489, 27] on span "OH PMB registration ([PERSON_NAME]) (B44.0) (KFend)" at bounding box center [457, 24] width 286 height 12
click at [511, 22] on span "OH PMB registration ([PERSON_NAME]) (B44.0) (KFend)" at bounding box center [457, 24] width 286 height 12
click at [900, 408] on span "Cancel" at bounding box center [890, 405] width 28 height 15
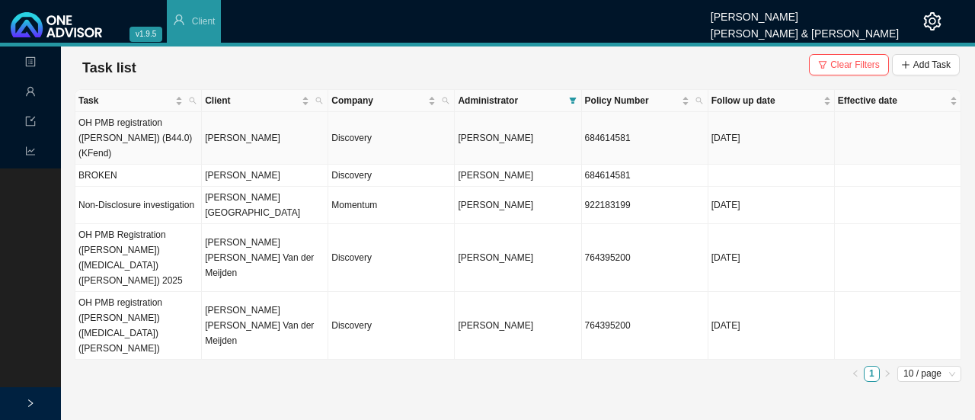
click at [454, 129] on td "Discovery" at bounding box center [391, 138] width 126 height 53
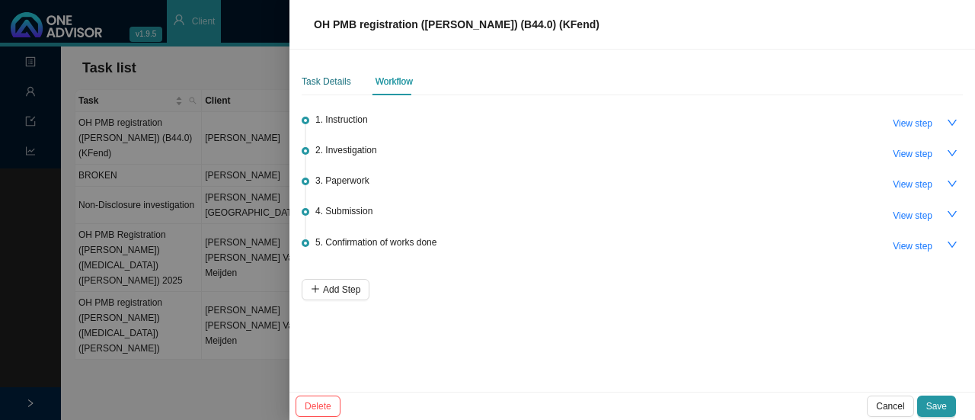
click at [323, 83] on div "Task Details" at bounding box center [326, 81] width 49 height 15
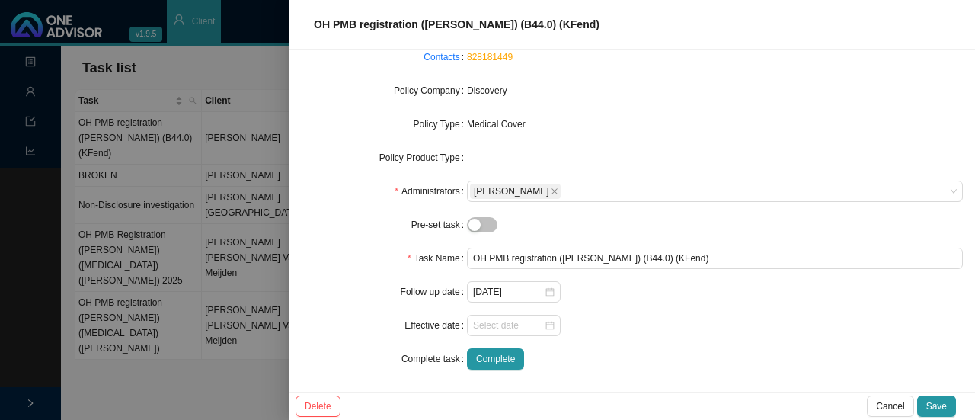
scroll to position [157, 0]
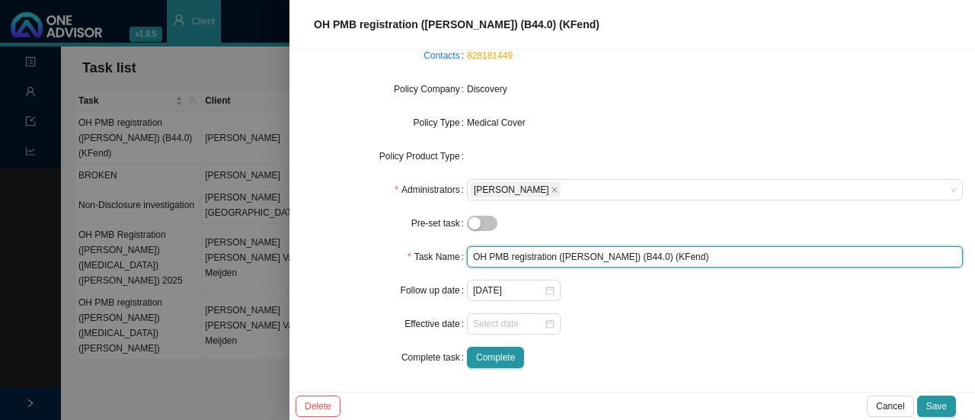
drag, startPoint x: 623, startPoint y: 255, endPoint x: 643, endPoint y: 252, distance: 20.0
click at [626, 255] on input "OH PMB registration ([PERSON_NAME]) (B44.0) (KFend)" at bounding box center [715, 256] width 496 height 21
click at [626, 252] on input "OH PMB registration ([PERSON_NAME]) (B44.0) (KFend)" at bounding box center [715, 256] width 496 height 21
click at [621, 255] on input "OH PMB registration ([PERSON_NAME]) (B44.0) (KFend)" at bounding box center [715, 256] width 496 height 21
click at [622, 254] on input "OH PMB registration ([PERSON_NAME]) (B44.0) (KFend)" at bounding box center [715, 256] width 496 height 21
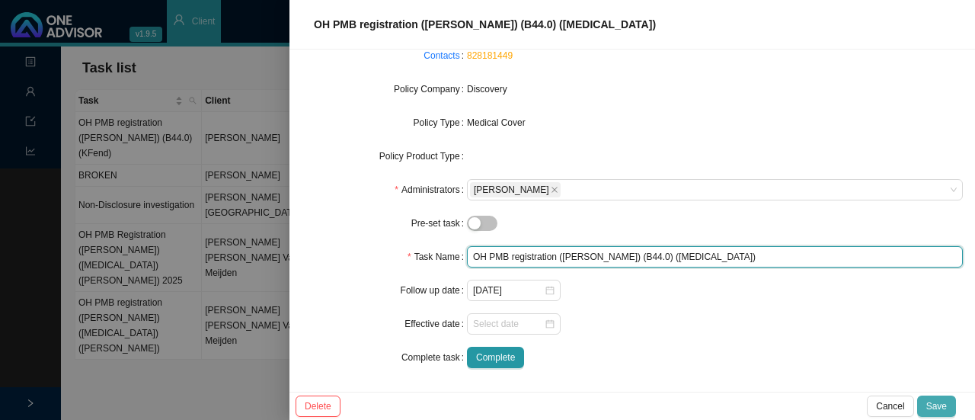
type input "OH PMB registration ([PERSON_NAME]) (B44.0) ([MEDICAL_DATA])"
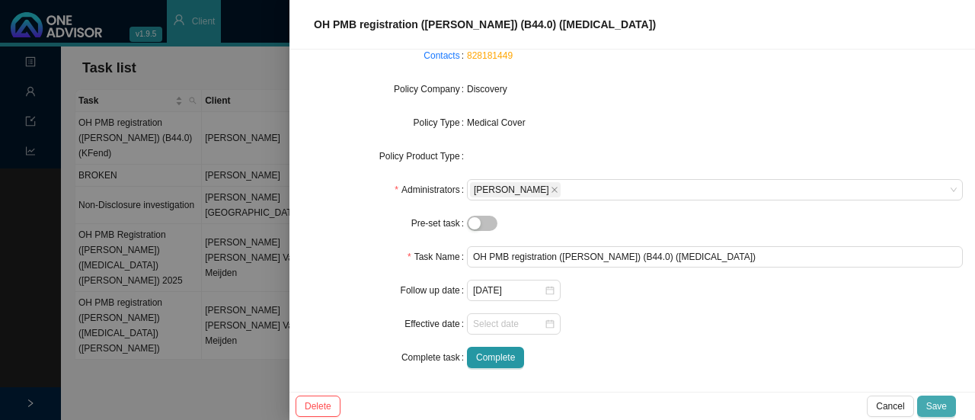
click at [941, 404] on span "Save" at bounding box center [936, 405] width 21 height 15
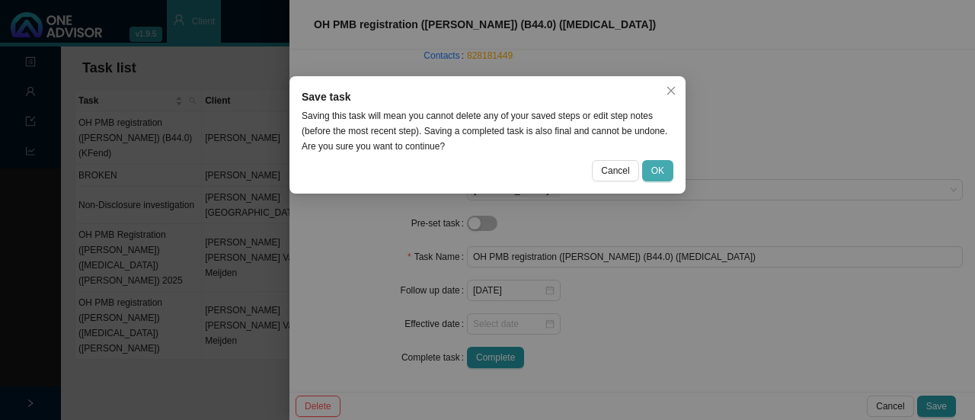
click at [656, 173] on span "OK" at bounding box center [657, 170] width 13 height 15
